Goal: Task Accomplishment & Management: Manage account settings

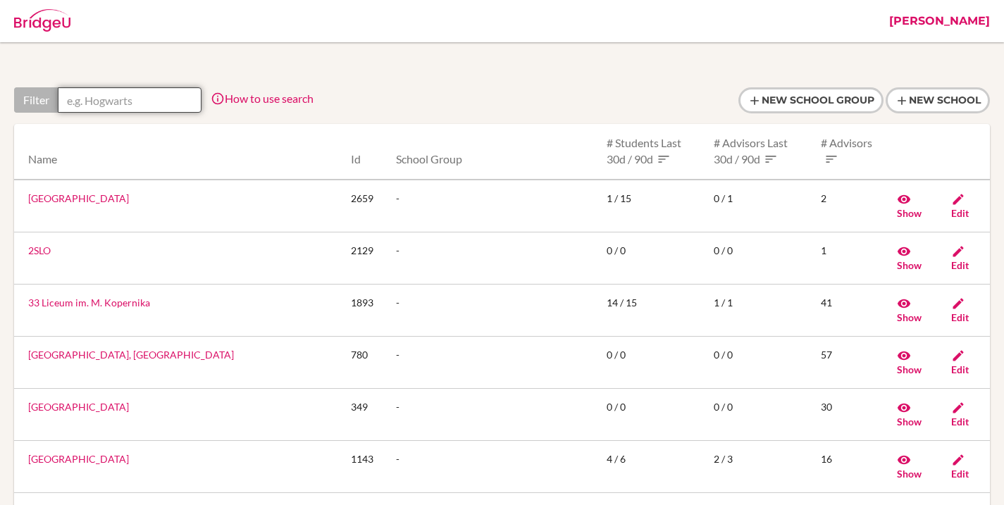
click at [156, 99] on input "text" at bounding box center [130, 99] width 144 height 25
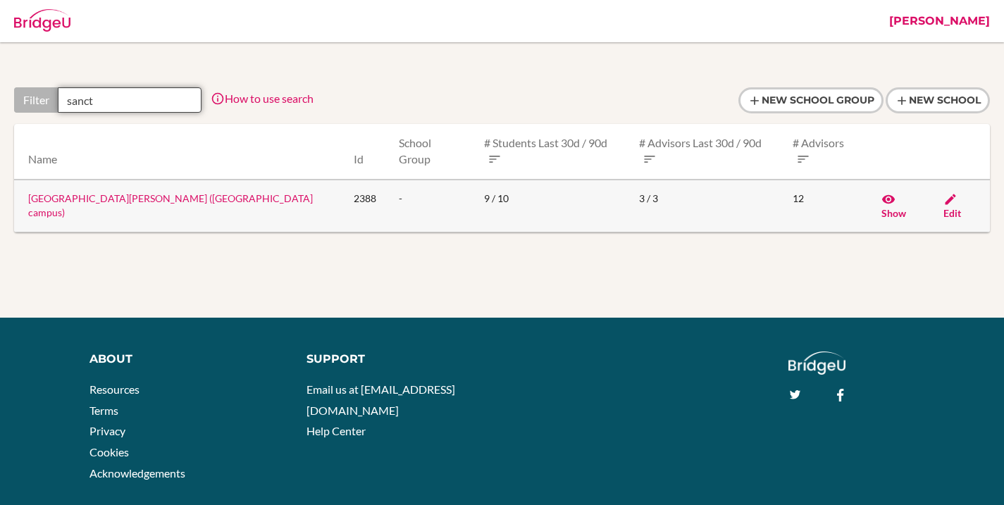
type input "sanct"
click at [157, 192] on link "[GEOGRAPHIC_DATA][PERSON_NAME] ([GEOGRAPHIC_DATA] campus)" at bounding box center [170, 205] width 285 height 26
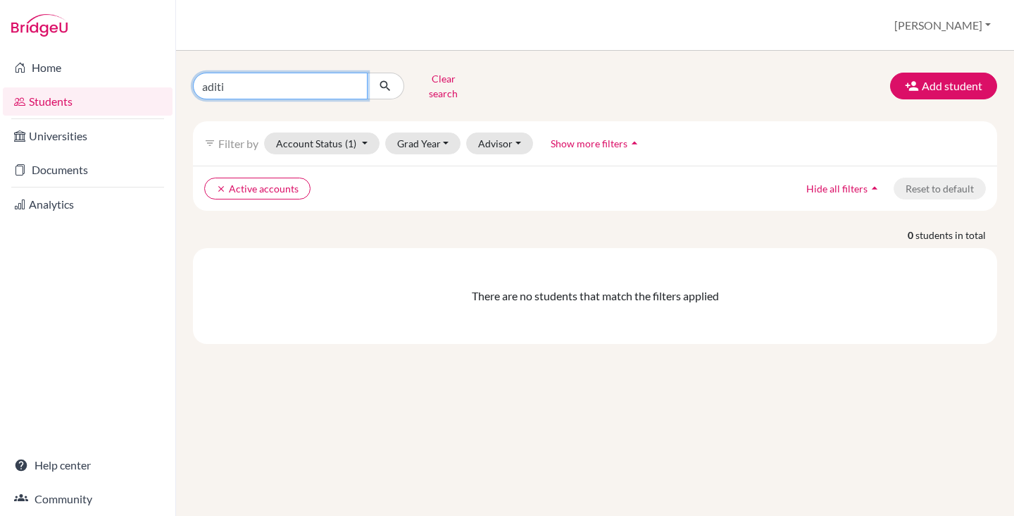
click at [316, 85] on input "aditi" at bounding box center [280, 86] width 175 height 27
type input "das"
click button "submit" at bounding box center [385, 86] width 37 height 27
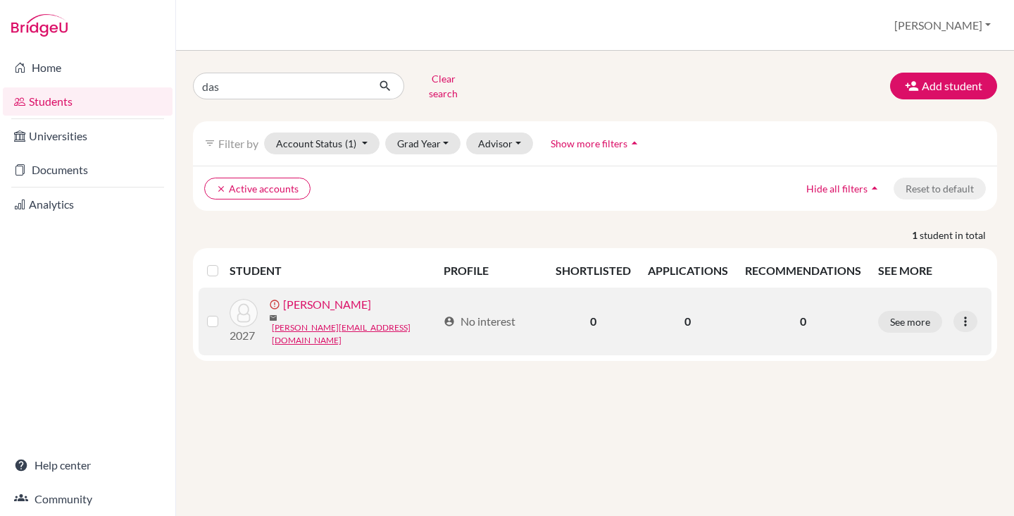
click at [309, 304] on link "Das, Anuvrata" at bounding box center [327, 304] width 88 height 17
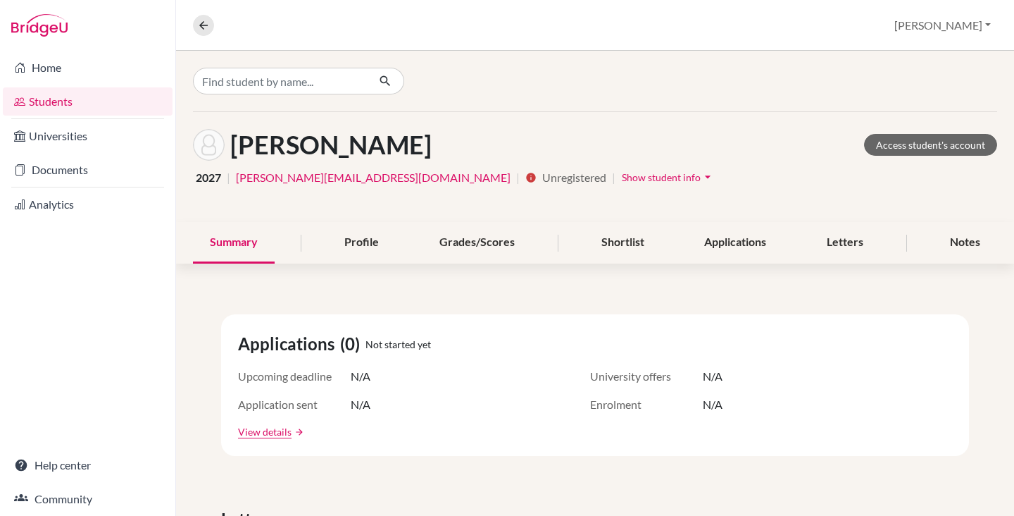
click at [530, 165] on div "Das, Anuvrata Access student's account 2027 | anuvrata.das@sanctamaria.co.in | …" at bounding box center [595, 167] width 838 height 110
click at [622, 178] on span "Show student info" at bounding box center [661, 177] width 79 height 12
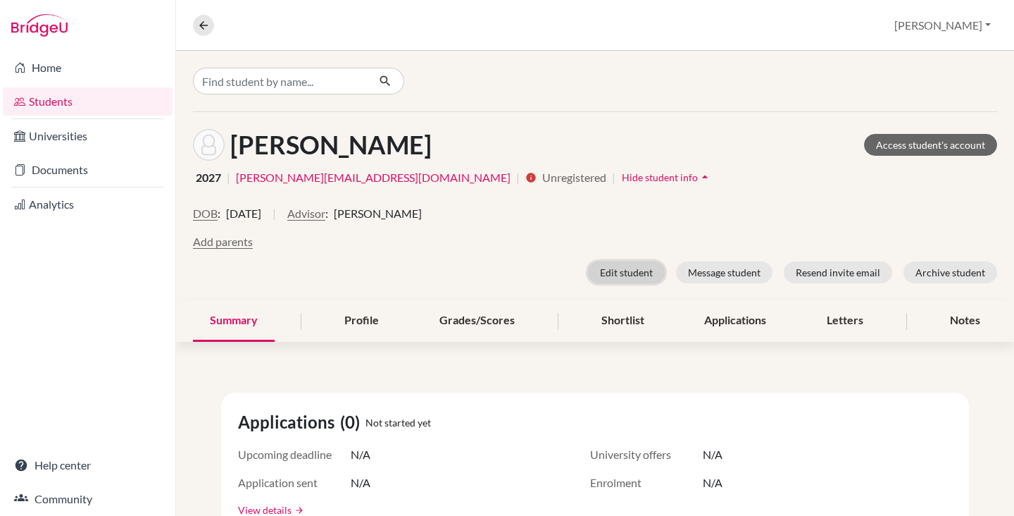
click at [601, 270] on button "Edit student" at bounding box center [626, 272] width 77 height 22
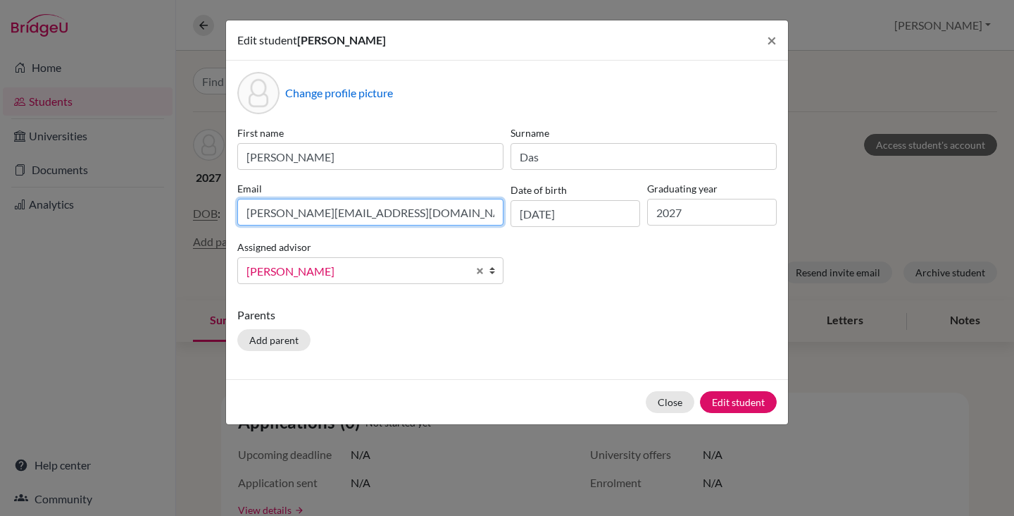
click at [366, 214] on input "anuvrata.das@sanctamaria.co.in" at bounding box center [370, 212] width 266 height 27
paste input "das.anuvrata@gmail.com"
type input "das.anuvrata@gmail.com"
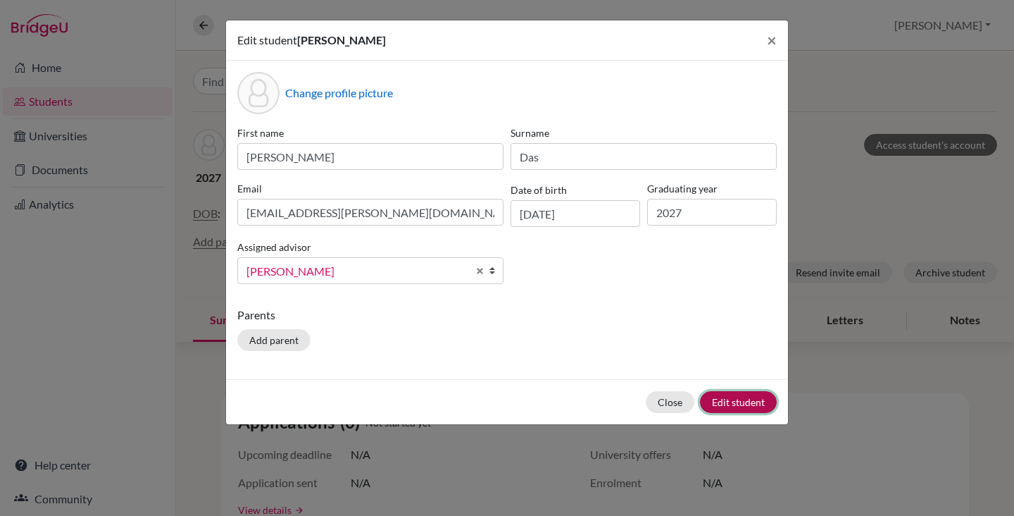
click at [747, 399] on button "Edit student" at bounding box center [738, 402] width 77 height 22
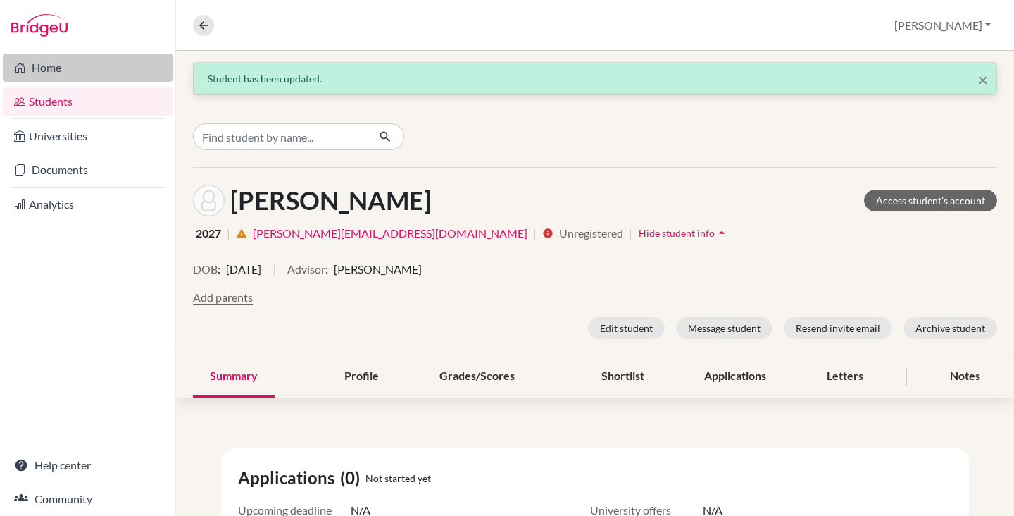
click at [84, 67] on link "Home" at bounding box center [88, 68] width 170 height 28
